Goal: Task Accomplishment & Management: Manage account settings

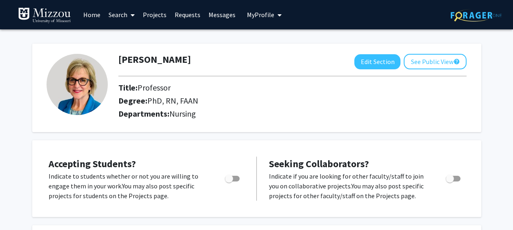
click at [72, 82] on img at bounding box center [77, 84] width 61 height 61
click at [377, 60] on button "Edit Section" at bounding box center [378, 61] width 46 height 15
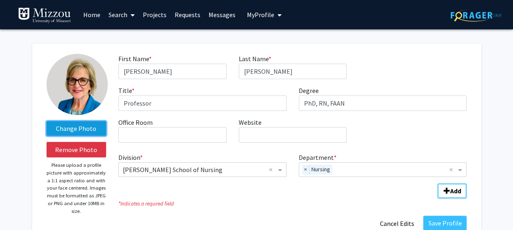
click at [78, 125] on label "Change Photo" at bounding box center [77, 128] width 60 height 15
click at [0, 0] on input "Change Photo" at bounding box center [0, 0] width 0 height 0
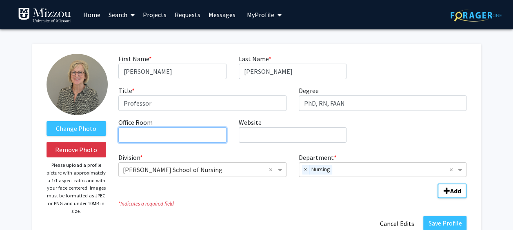
click at [170, 136] on input "Office Room required" at bounding box center [172, 135] width 108 height 16
type input "S419"
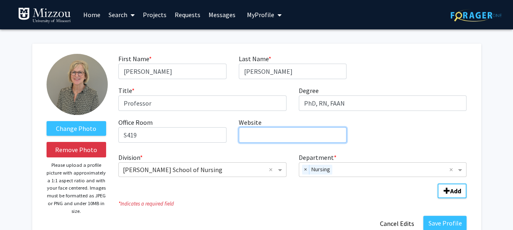
click at [297, 136] on input "Website required" at bounding box center [293, 135] width 108 height 16
click at [252, 137] on input "Website required" at bounding box center [293, 135] width 108 height 16
paste input "[URL][DOMAIN_NAME][US_STATE][PERSON_NAME]"
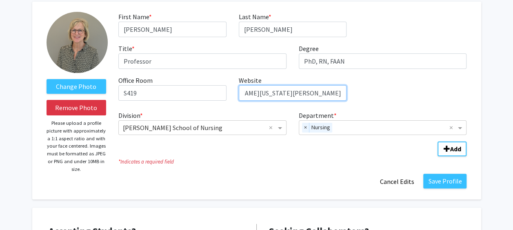
scroll to position [123, 0]
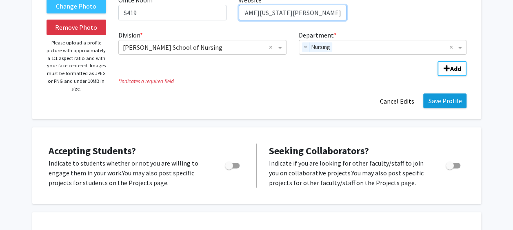
type input "[URL][DOMAIN_NAME][US_STATE][PERSON_NAME]"
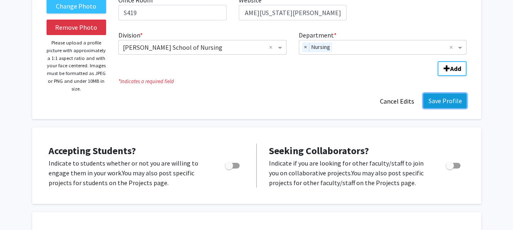
scroll to position [0, 0]
click at [448, 98] on button "Save Profile" at bounding box center [445, 101] width 43 height 15
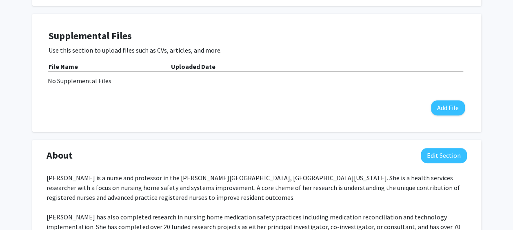
scroll to position [245, 0]
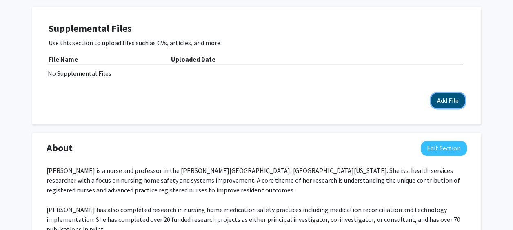
click at [446, 96] on button "Add File" at bounding box center [448, 100] width 34 height 15
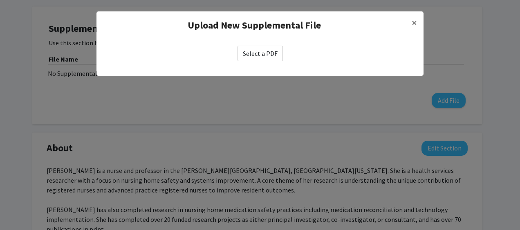
click at [260, 53] on label "Select a PDF" at bounding box center [259, 54] width 45 height 16
click at [0, 0] on input "Select a PDF" at bounding box center [0, 0] width 0 height 0
click at [414, 20] on span "×" at bounding box center [413, 22] width 5 height 13
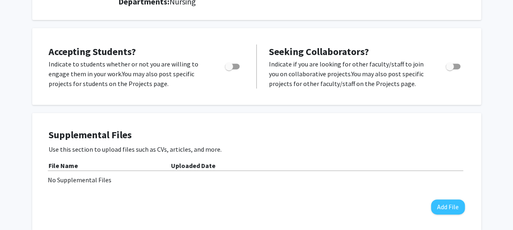
scroll to position [41, 0]
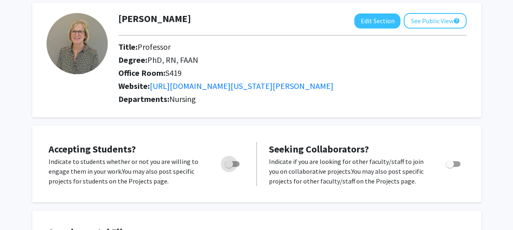
click at [229, 163] on span "Toggle" at bounding box center [229, 164] width 8 height 8
click at [229, 167] on input "Would you like to permit student requests?" at bounding box center [229, 167] width 0 height 0
checkbox input "true"
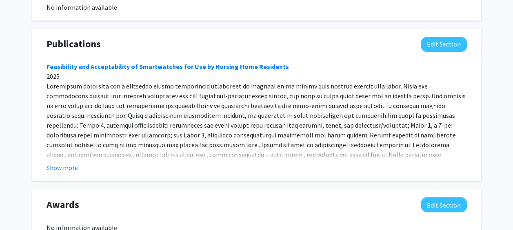
scroll to position [613, 0]
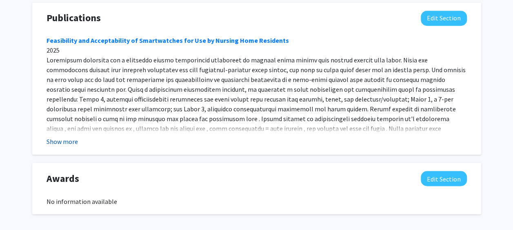
click at [66, 143] on button "Show more" at bounding box center [62, 142] width 31 height 10
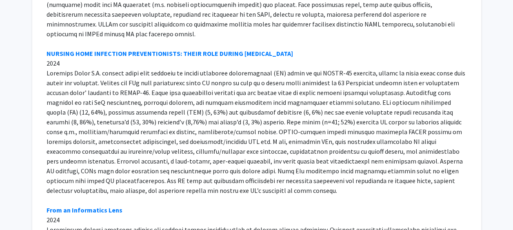
scroll to position [2778, 0]
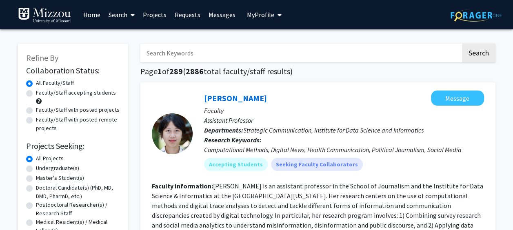
click at [282, 59] on input "Search Keywords" at bounding box center [301, 53] width 321 height 19
type input "[PERSON_NAME]"
click at [481, 51] on button "Search" at bounding box center [478, 53] width 33 height 19
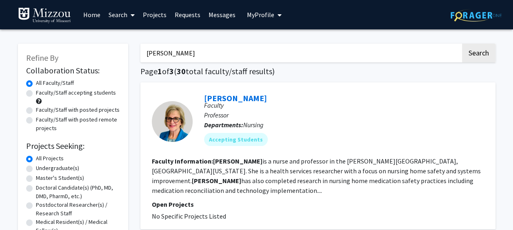
drag, startPoint x: 236, startPoint y: 99, endPoint x: 240, endPoint y: 100, distance: 4.2
click at [236, 99] on link "[PERSON_NAME]" at bounding box center [235, 98] width 63 height 10
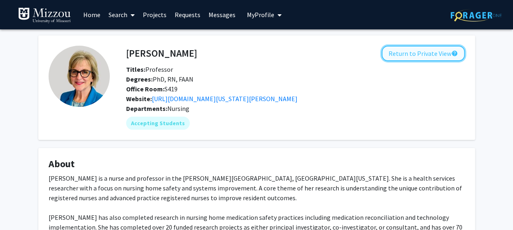
click at [409, 53] on button "Return to Private View help" at bounding box center [423, 54] width 83 height 16
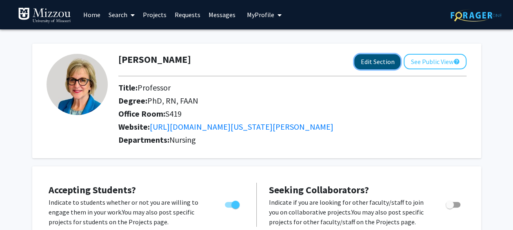
click at [377, 60] on button "Edit Section" at bounding box center [378, 61] width 46 height 15
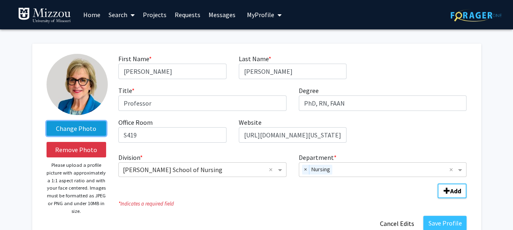
click at [72, 127] on label "Change Photo" at bounding box center [77, 128] width 60 height 15
click at [0, 0] on input "Change Photo" at bounding box center [0, 0] width 0 height 0
